Goal: Find specific page/section: Find specific page/section

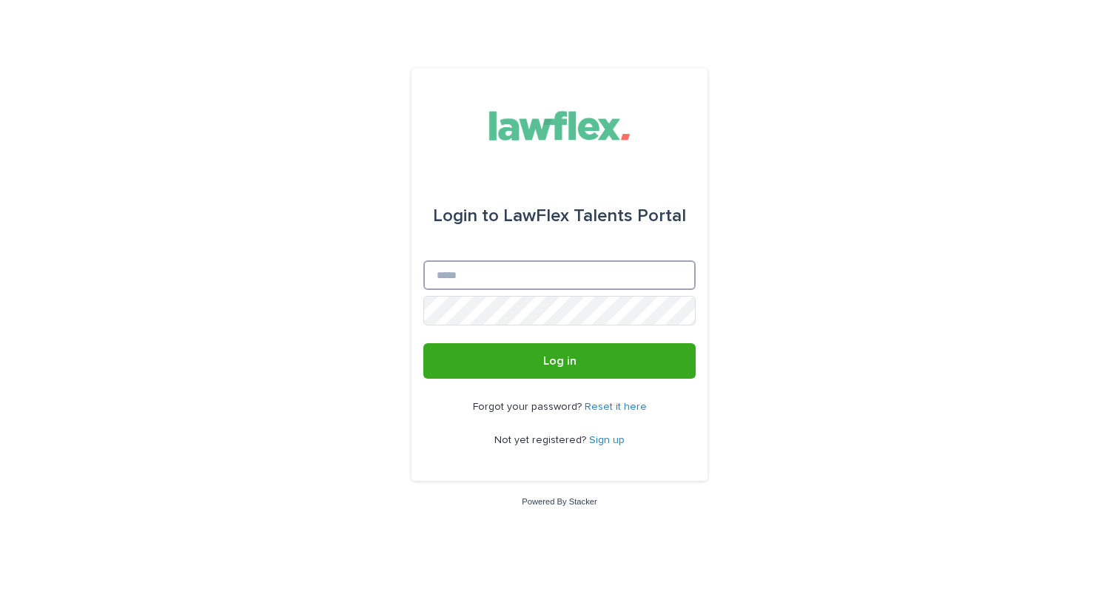
type input "**********"
click at [559, 362] on button "Log in" at bounding box center [559, 361] width 272 height 36
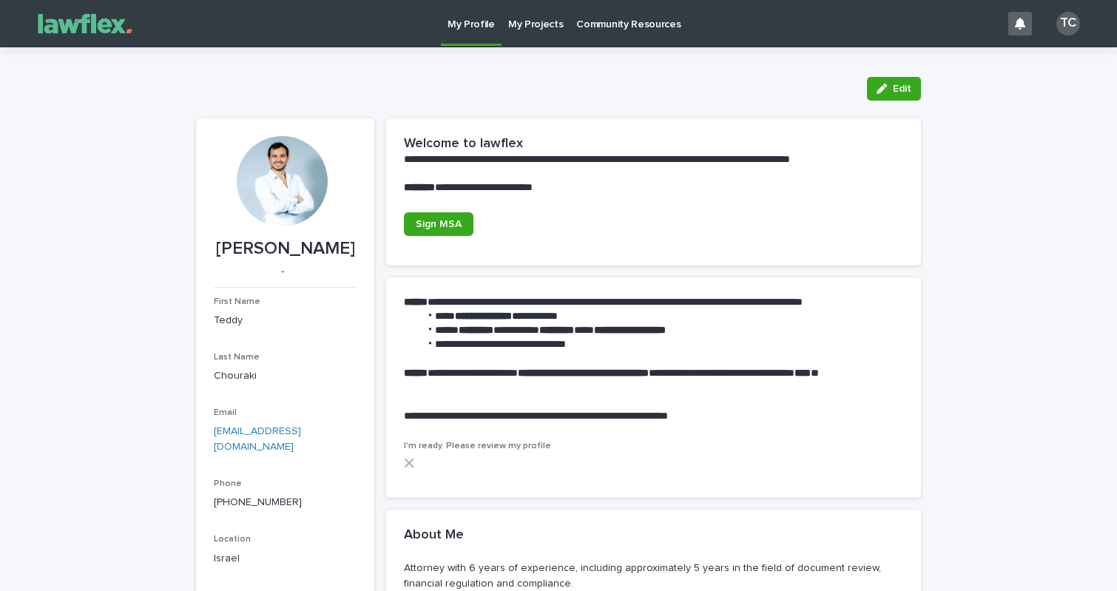
click at [533, 21] on p "My Projects" at bounding box center [535, 15] width 55 height 31
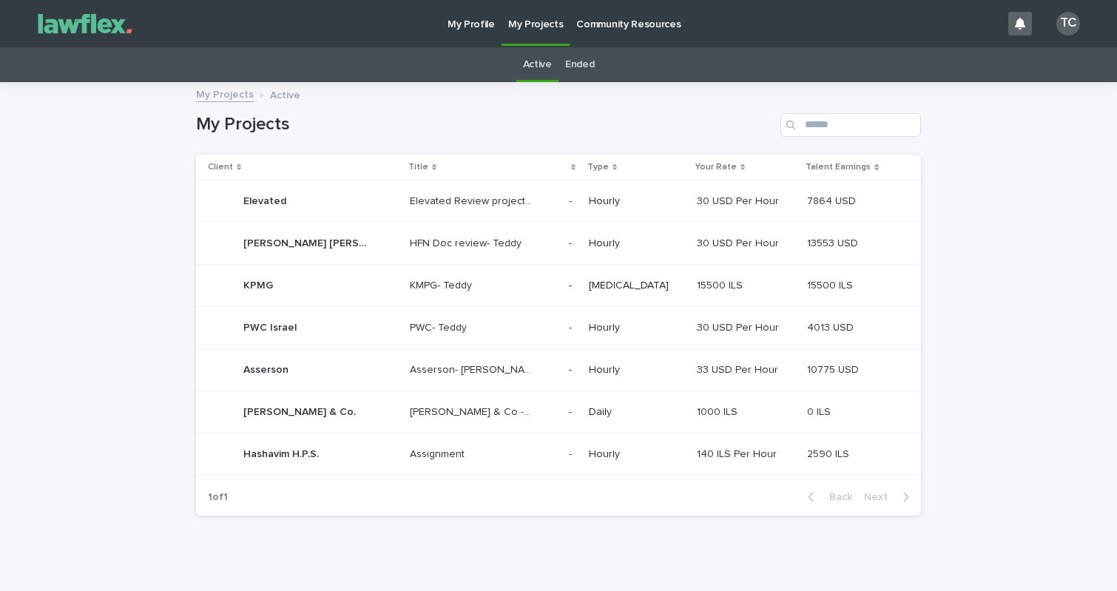
click at [337, 451] on div "Hashavim H.P.S. Hashavim H.P.S." at bounding box center [303, 454] width 190 height 30
